Goal: Information Seeking & Learning: Compare options

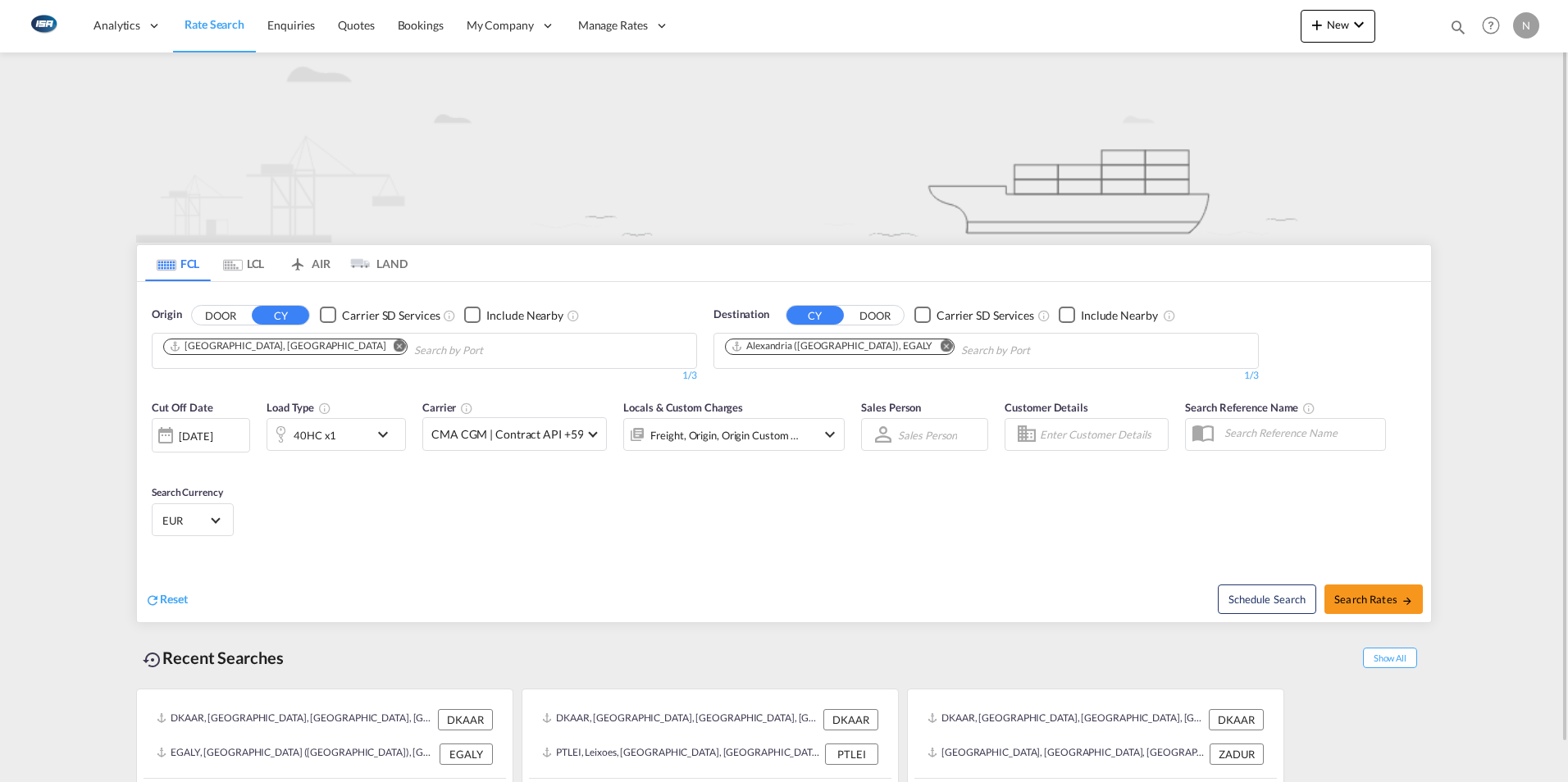
click at [940, 345] on md-icon "Remove" at bounding box center [946, 345] width 12 height 12
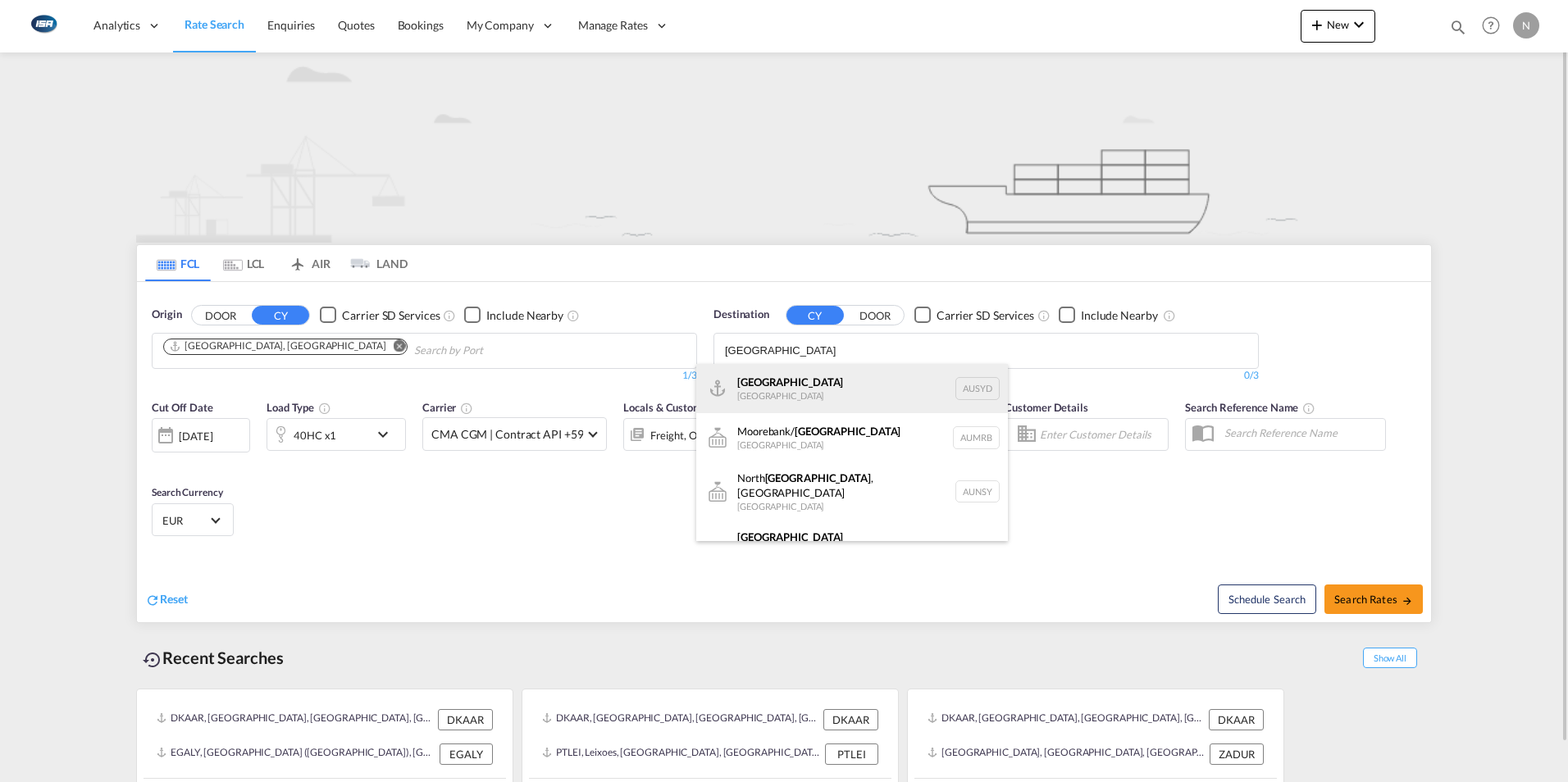
type input "[GEOGRAPHIC_DATA]"
click at [770, 387] on div "[GEOGRAPHIC_DATA] [GEOGRAPHIC_DATA] AUSYD" at bounding box center [851, 389] width 311 height 50
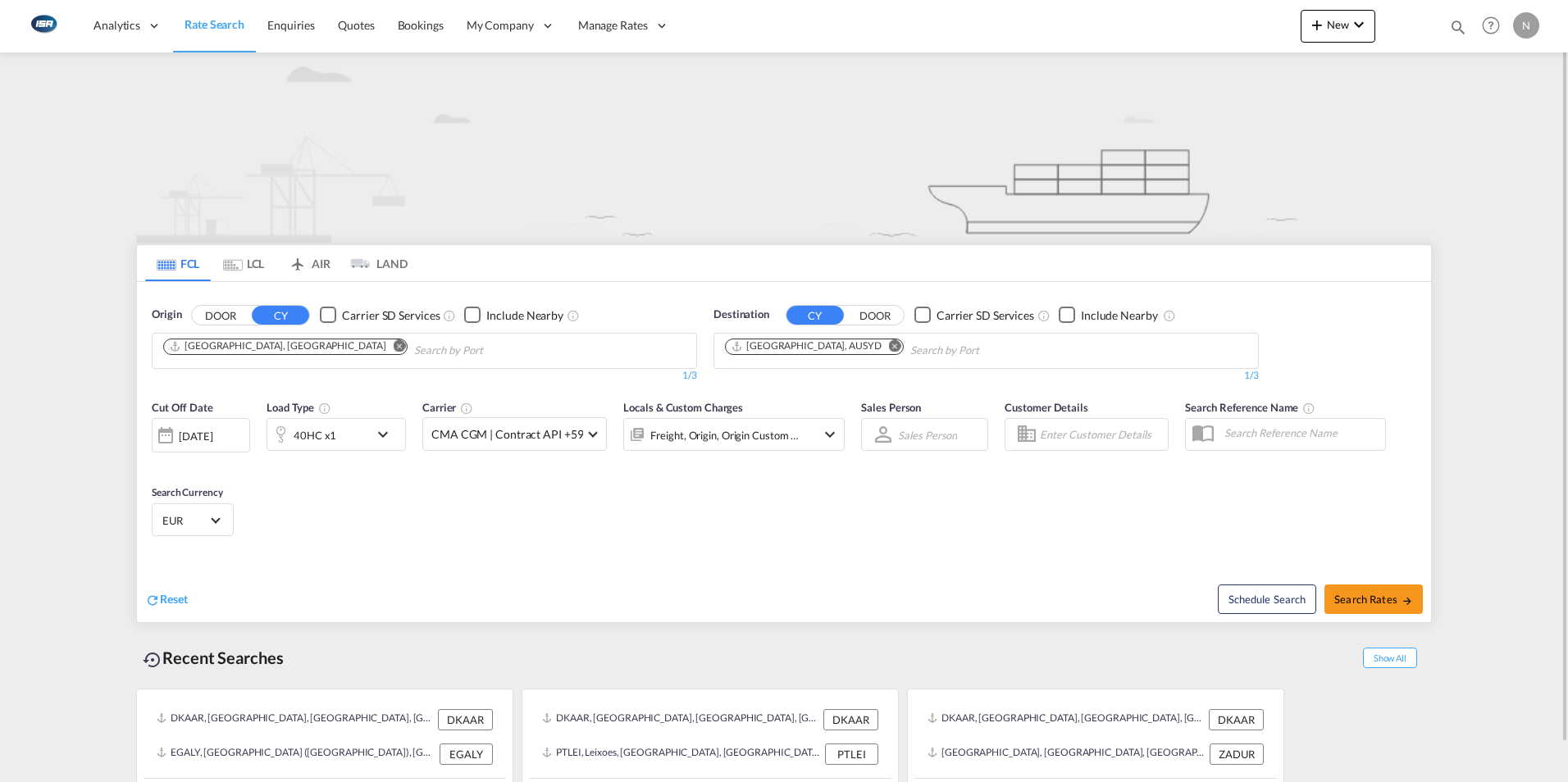
click at [211, 519] on span "Select Currency: € EUREuro" at bounding box center [216, 519] width 9 height 9
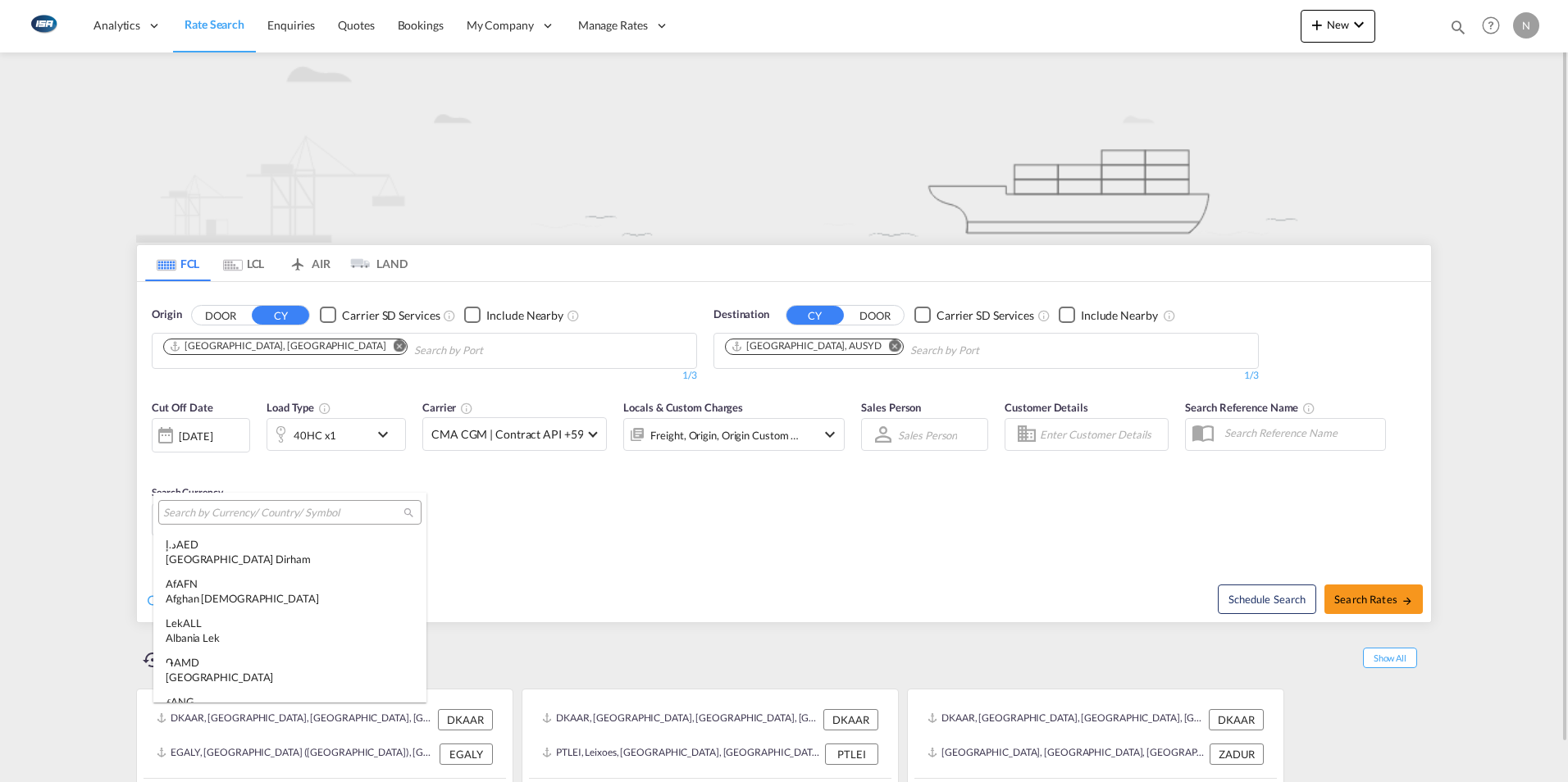
scroll to position [1647, 0]
click at [202, 525] on md-select-header at bounding box center [289, 512] width 273 height 39
click at [207, 513] on input "search" at bounding box center [284, 513] width 241 height 15
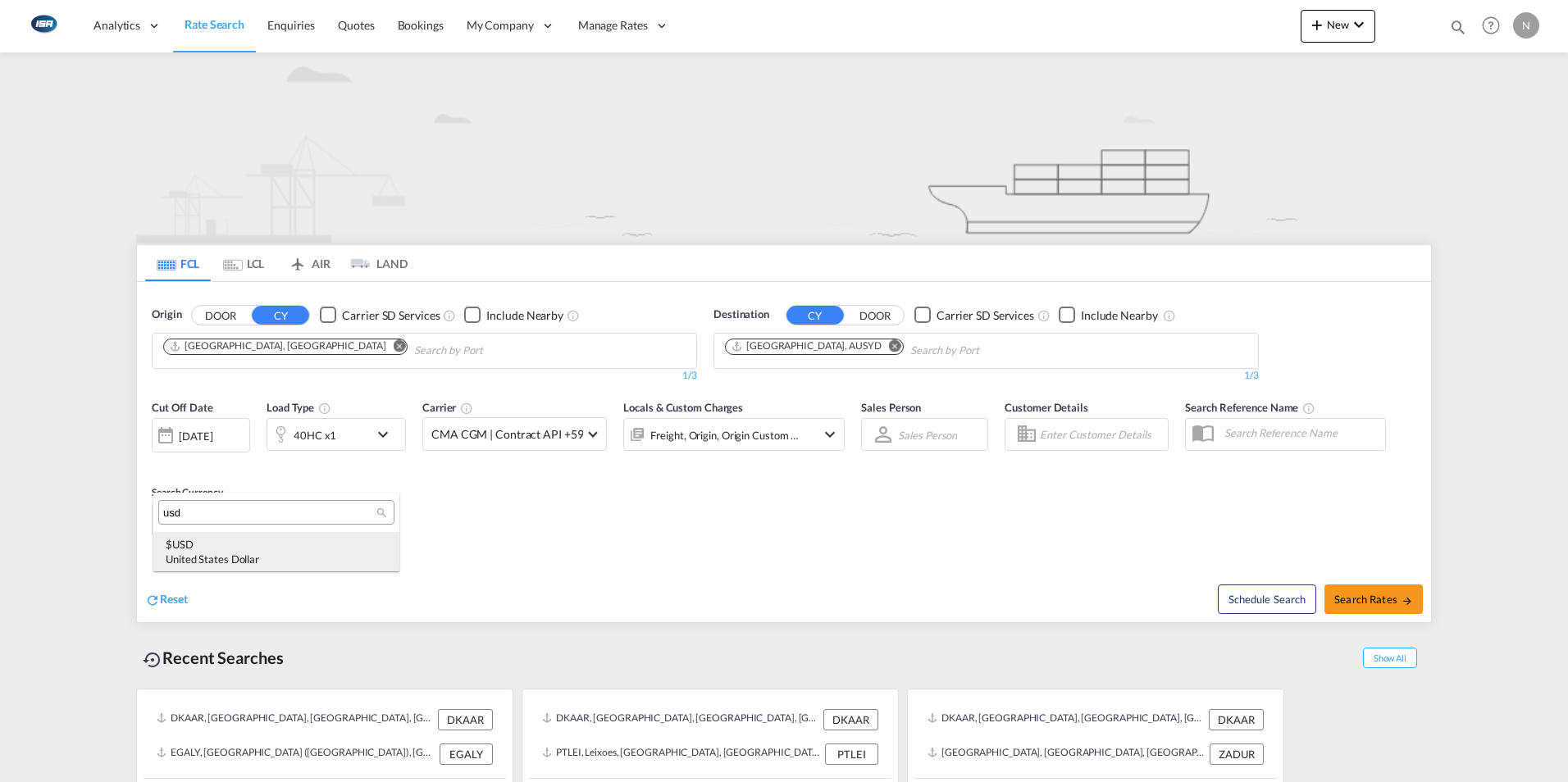
type input "usd"
click at [185, 547] on div "$ USD United States Dollar" at bounding box center [275, 552] width 221 height 29
click at [1379, 597] on span "Search Rates" at bounding box center [1373, 599] width 79 height 13
type input "DKAAR to AUSYD / [DATE]"
